Goal: Check status: Check status

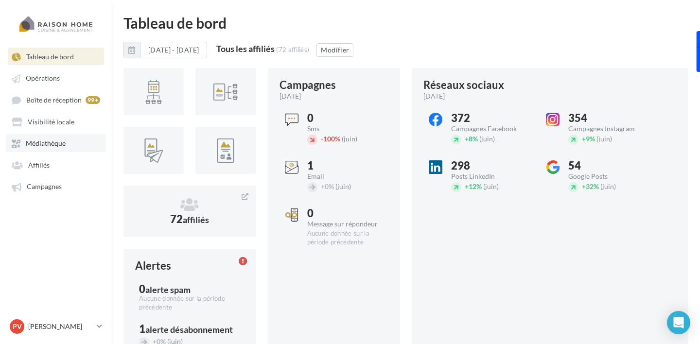
click at [50, 147] on span "Médiathèque" at bounding box center [46, 143] width 40 height 8
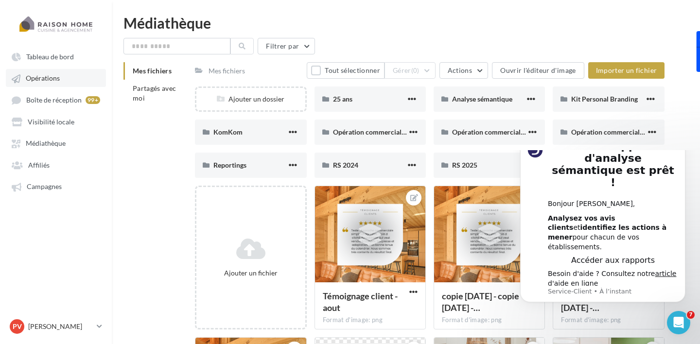
click at [50, 81] on span "Opérations" at bounding box center [43, 78] width 34 height 8
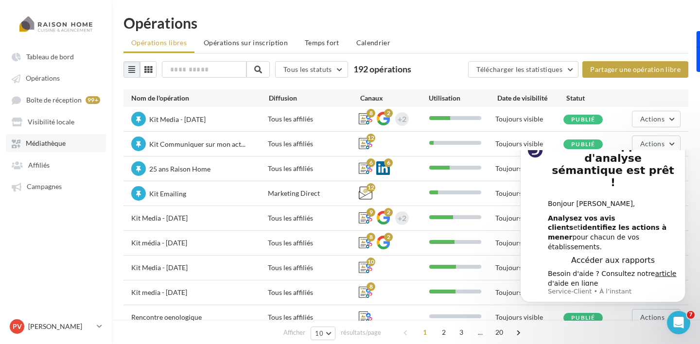
click at [43, 148] on span "Médiathèque" at bounding box center [46, 143] width 40 height 8
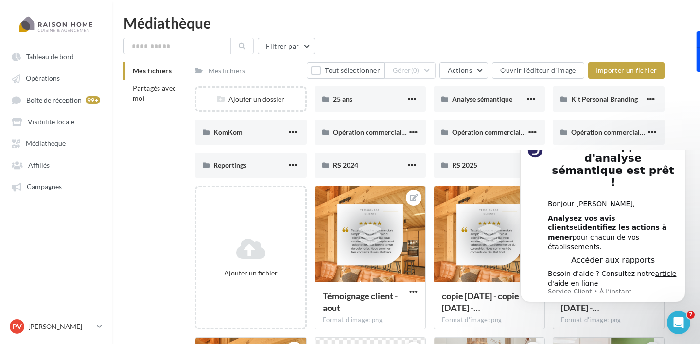
click at [683, 138] on icon "Dismiss notification" at bounding box center [681, 136] width 3 height 3
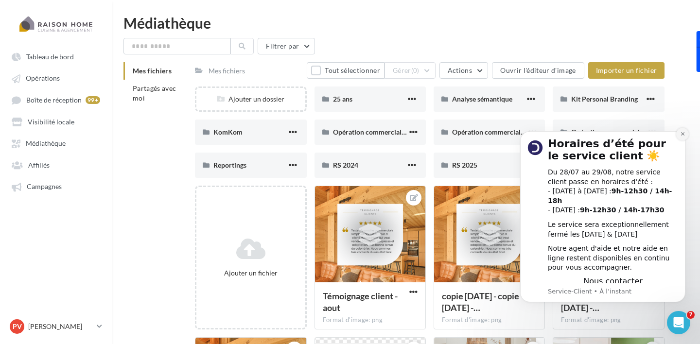
click at [686, 140] on button "Dismiss notification" at bounding box center [682, 134] width 13 height 13
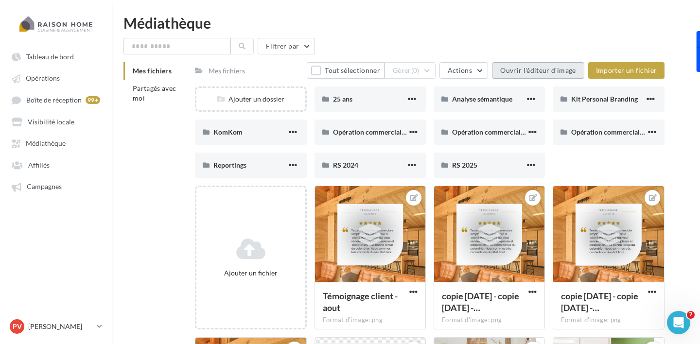
click at [507, 71] on button "Ouvrir l'éditeur d'image" at bounding box center [538, 70] width 92 height 17
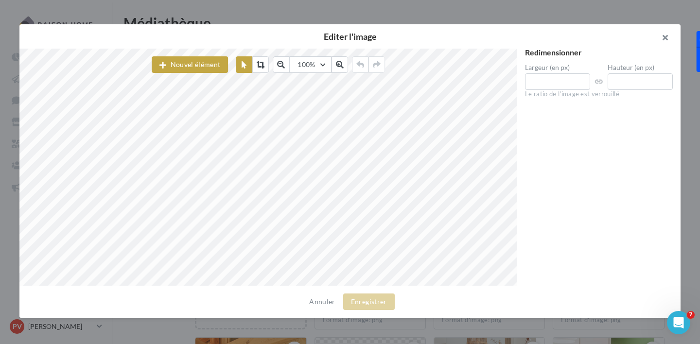
click at [667, 36] on button "button" at bounding box center [661, 38] width 39 height 29
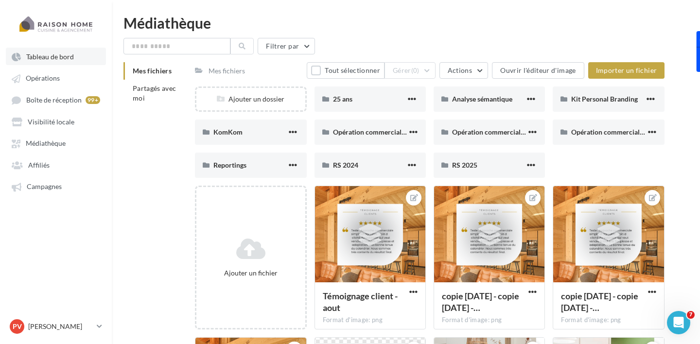
click at [54, 59] on span "Tableau de bord" at bounding box center [50, 56] width 48 height 8
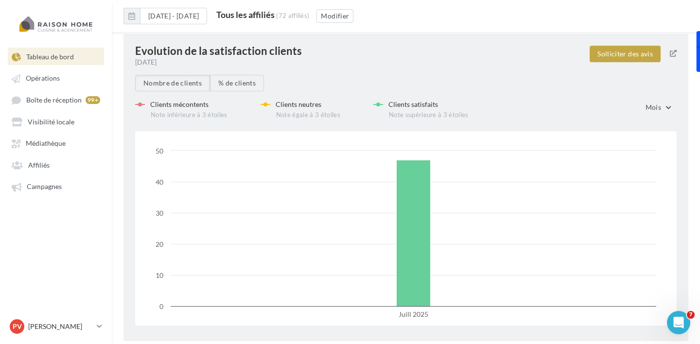
scroll to position [1414, 0]
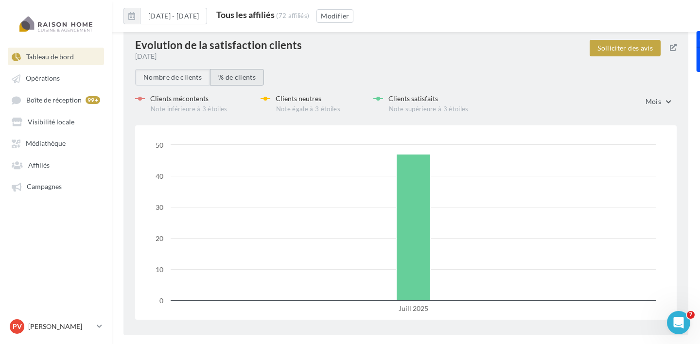
click at [231, 77] on button "% de clients" at bounding box center [237, 77] width 54 height 17
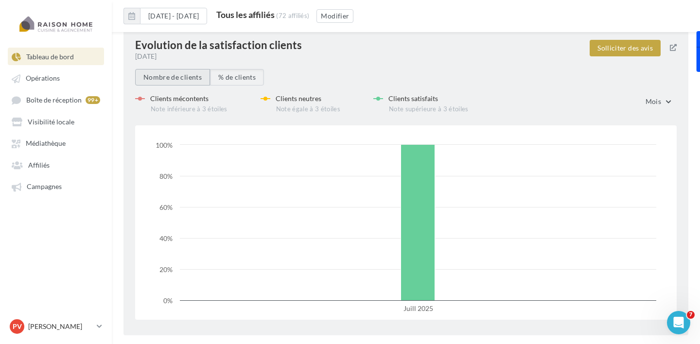
click at [183, 78] on button "Nombre de clients" at bounding box center [172, 77] width 75 height 17
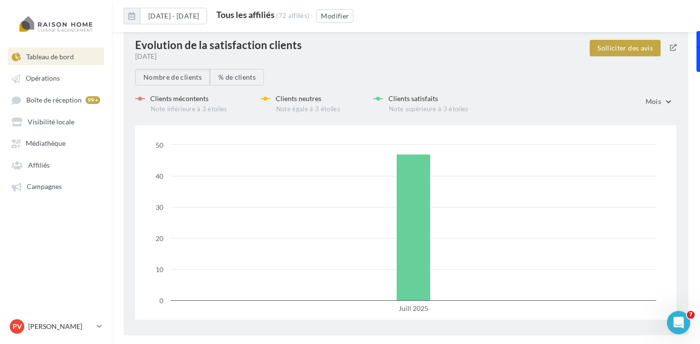
click at [659, 98] on span "Mois" at bounding box center [653, 101] width 16 height 8
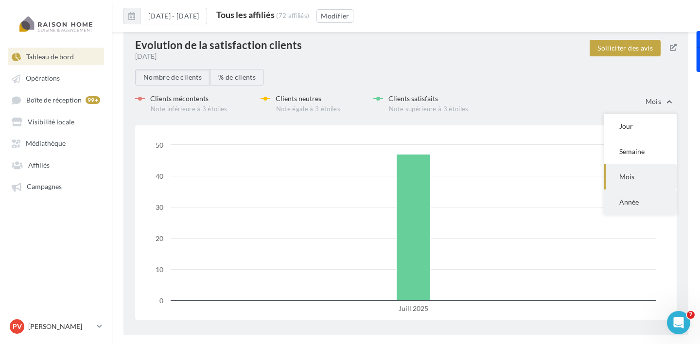
click at [620, 200] on span "Année" at bounding box center [628, 202] width 19 height 8
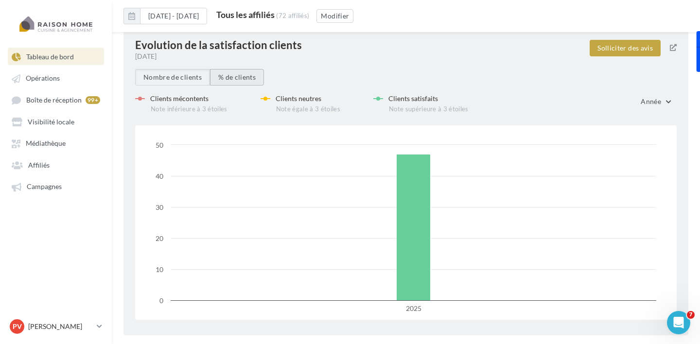
click at [241, 78] on button "% de clients" at bounding box center [237, 77] width 54 height 17
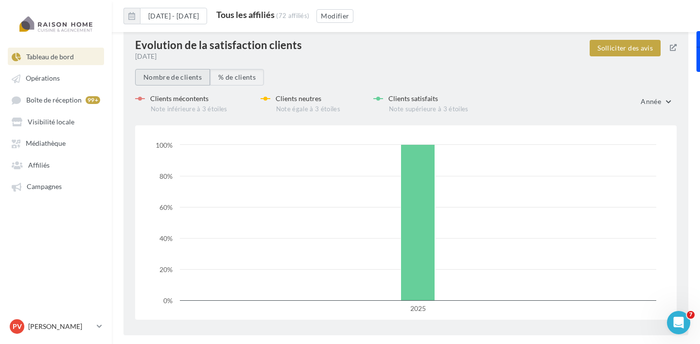
click at [179, 78] on button "Nombre de clients" at bounding box center [172, 77] width 75 height 17
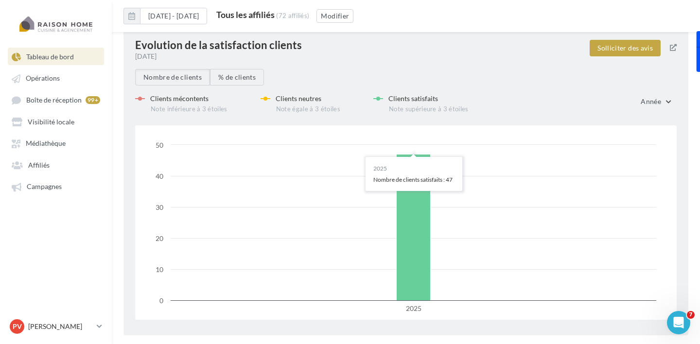
click at [646, 99] on span "Année" at bounding box center [651, 101] width 20 height 8
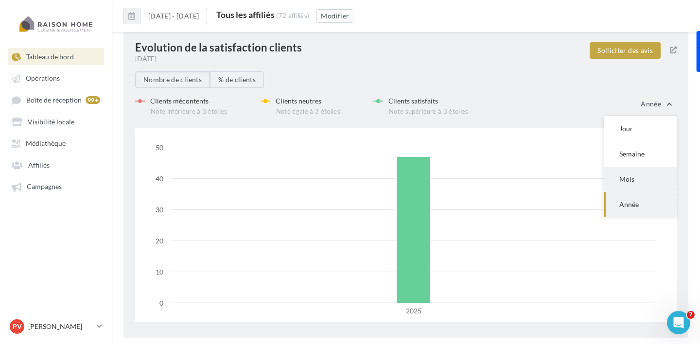
scroll to position [1411, 0]
click at [126, 140] on div "Evolution de la satisfaction clients [DATE] Solliciter des avis Nombre de clien…" at bounding box center [405, 184] width 565 height 307
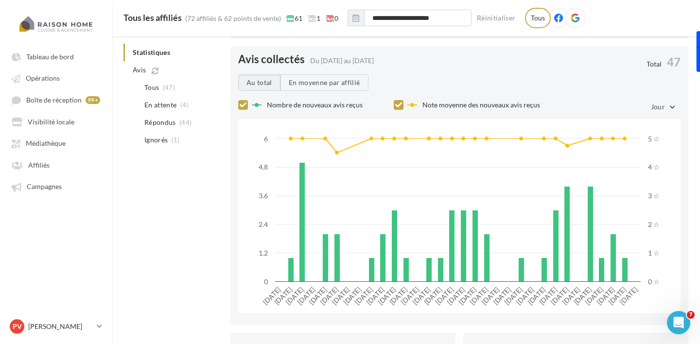
scroll to position [995, 0]
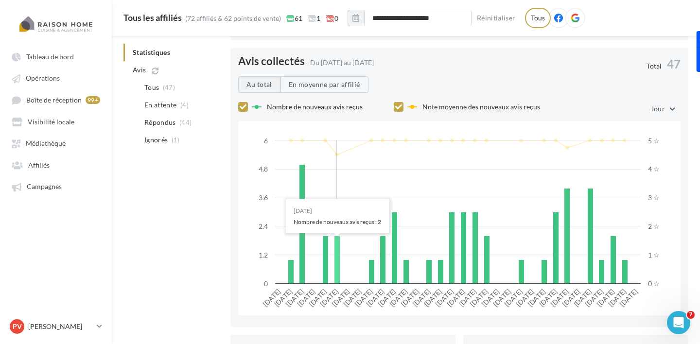
click at [336, 248] on rect at bounding box center [337, 260] width 6 height 48
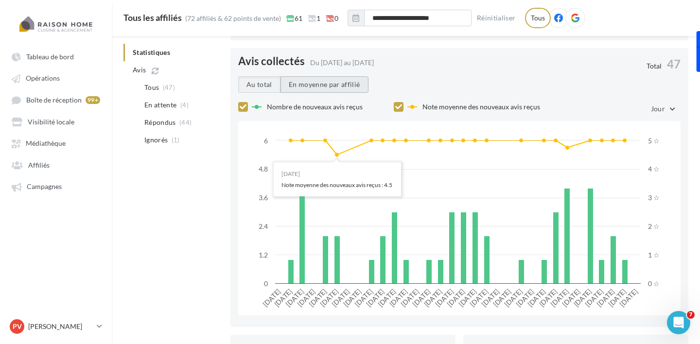
click at [335, 82] on button "En moyenne par affilié" at bounding box center [324, 84] width 88 height 17
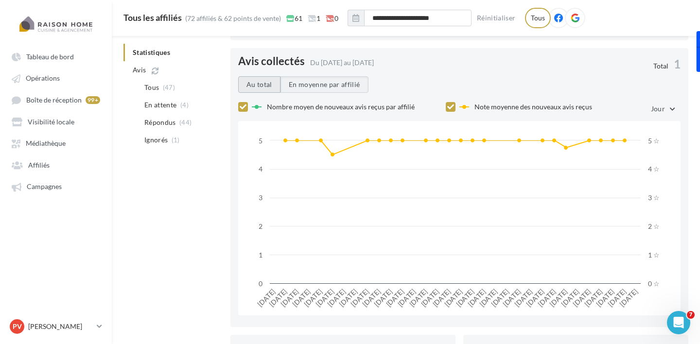
click at [262, 89] on button "Au total" at bounding box center [259, 84] width 42 height 17
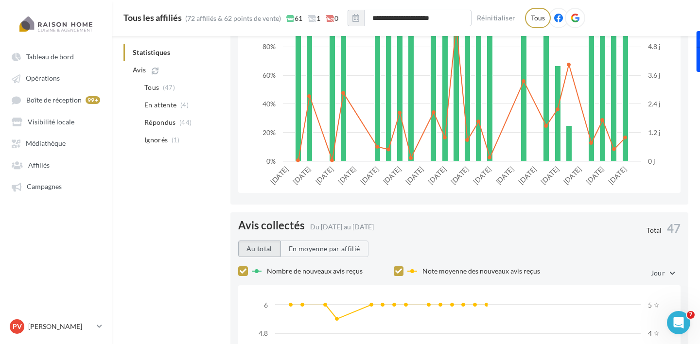
scroll to position [720, 0]
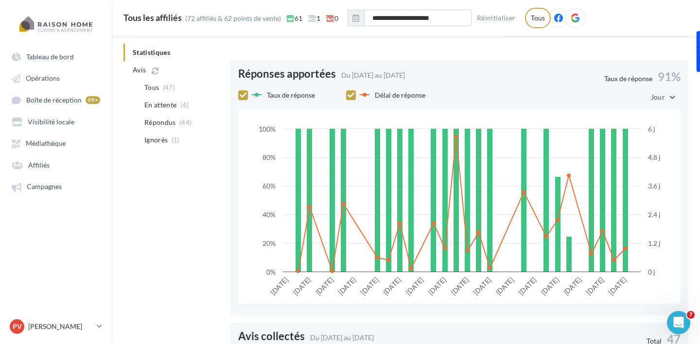
click at [348, 93] on icon at bounding box center [351, 95] width 7 height 7
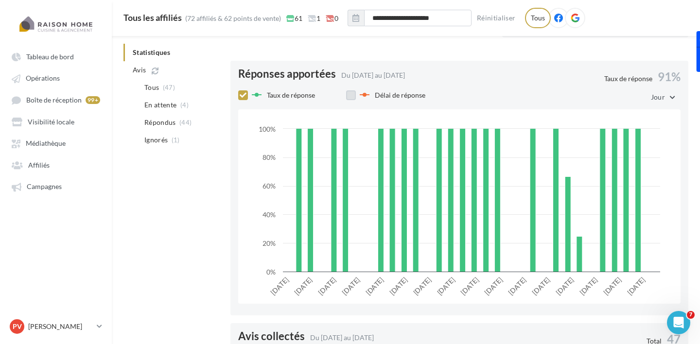
click at [348, 93] on label at bounding box center [351, 95] width 10 height 10
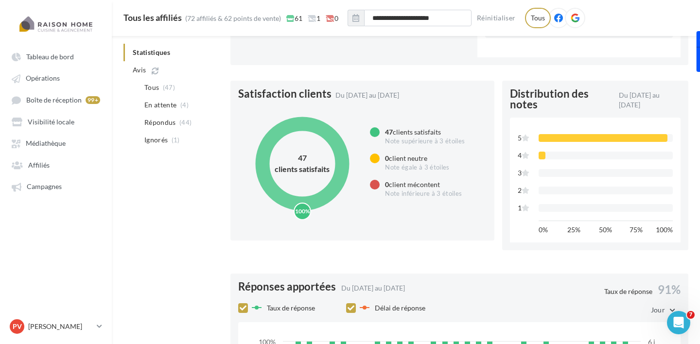
scroll to position [508, 0]
